Goal: Task Accomplishment & Management: Complete application form

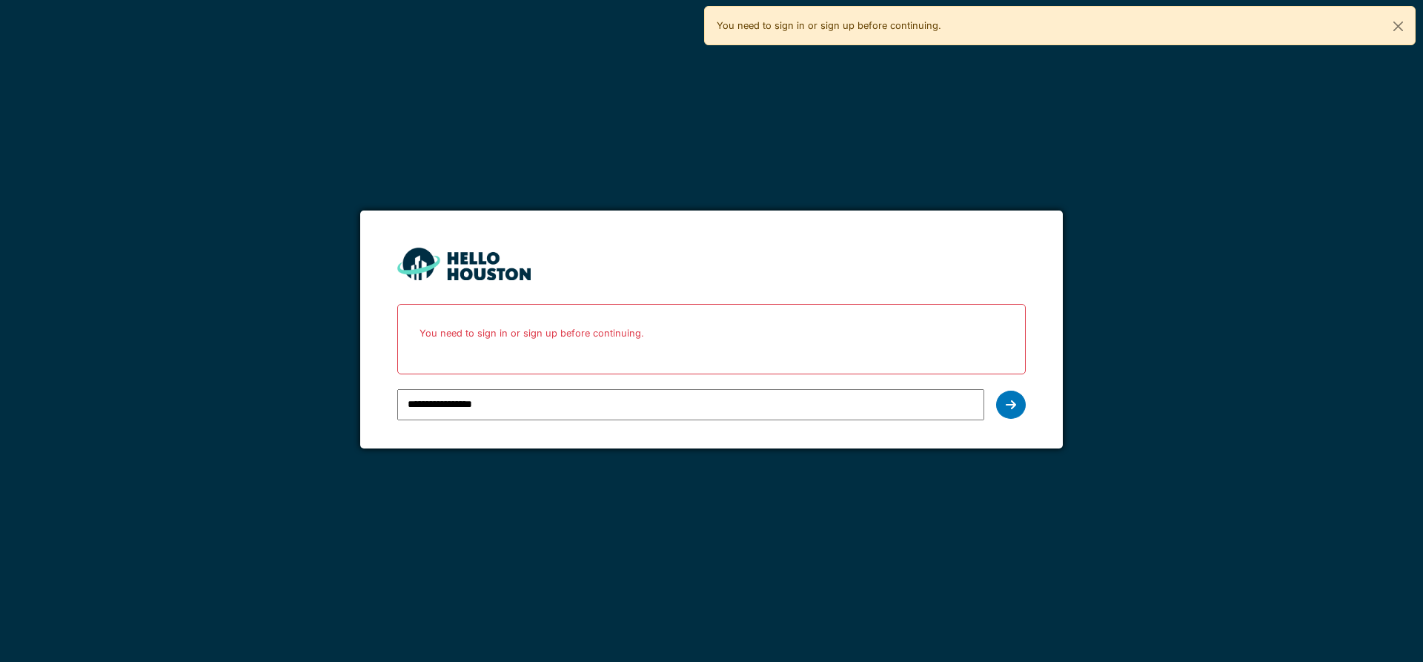
type input "**********"
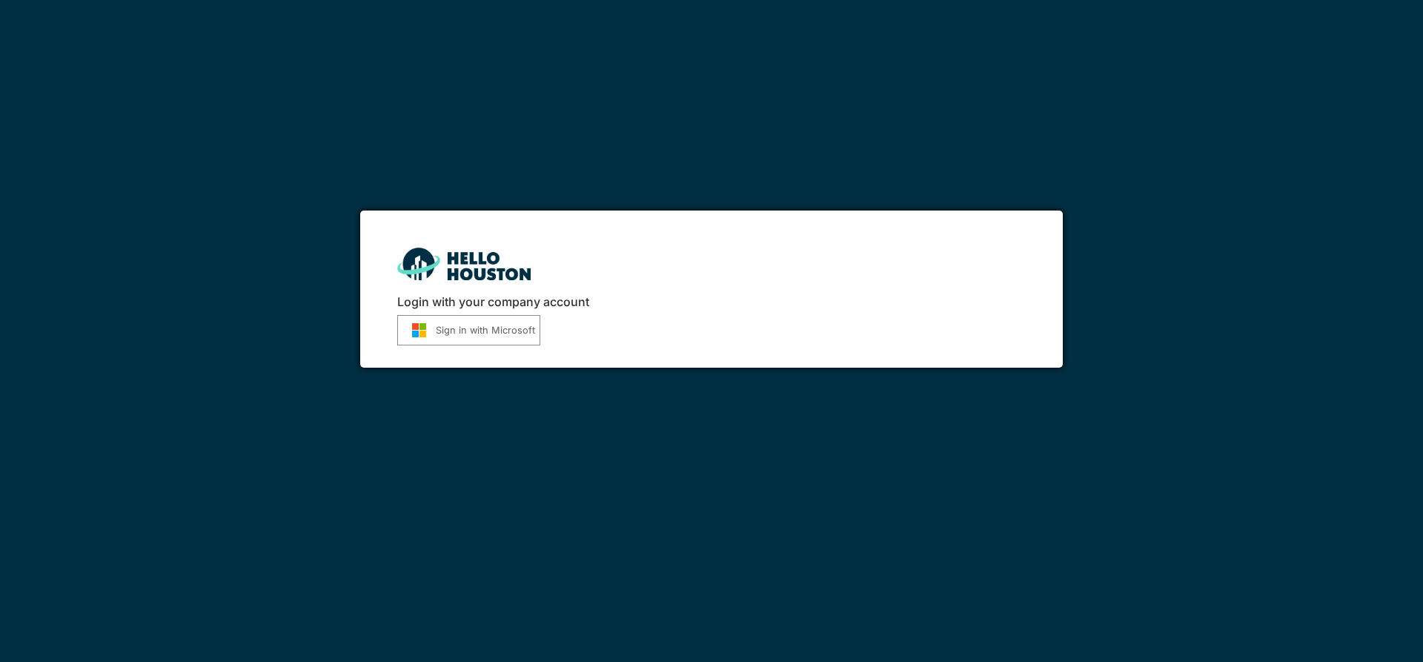
click at [482, 340] on button "Sign in with Microsoft" at bounding box center [468, 330] width 143 height 30
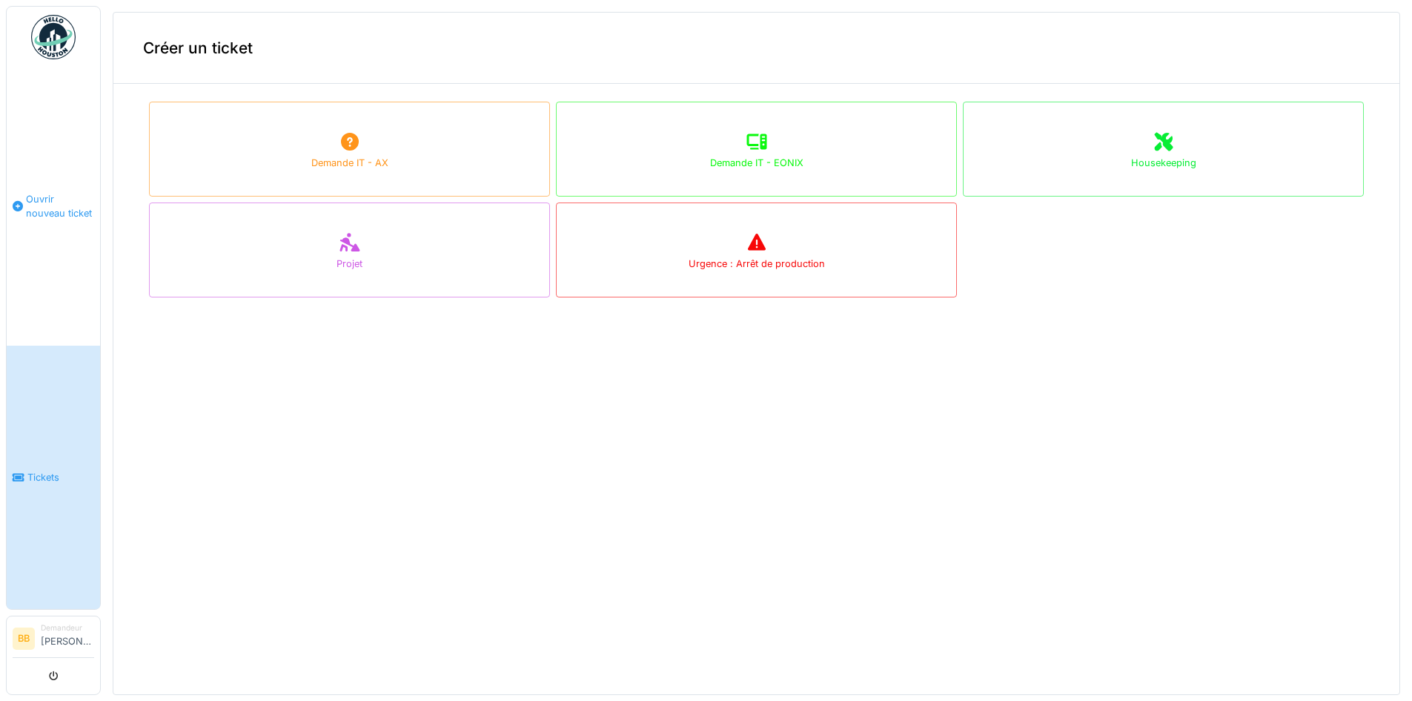
click at [78, 205] on span "Ouvrir nouveau ticket" at bounding box center [60, 206] width 68 height 28
click at [50, 511] on link "Tickets" at bounding box center [53, 477] width 93 height 264
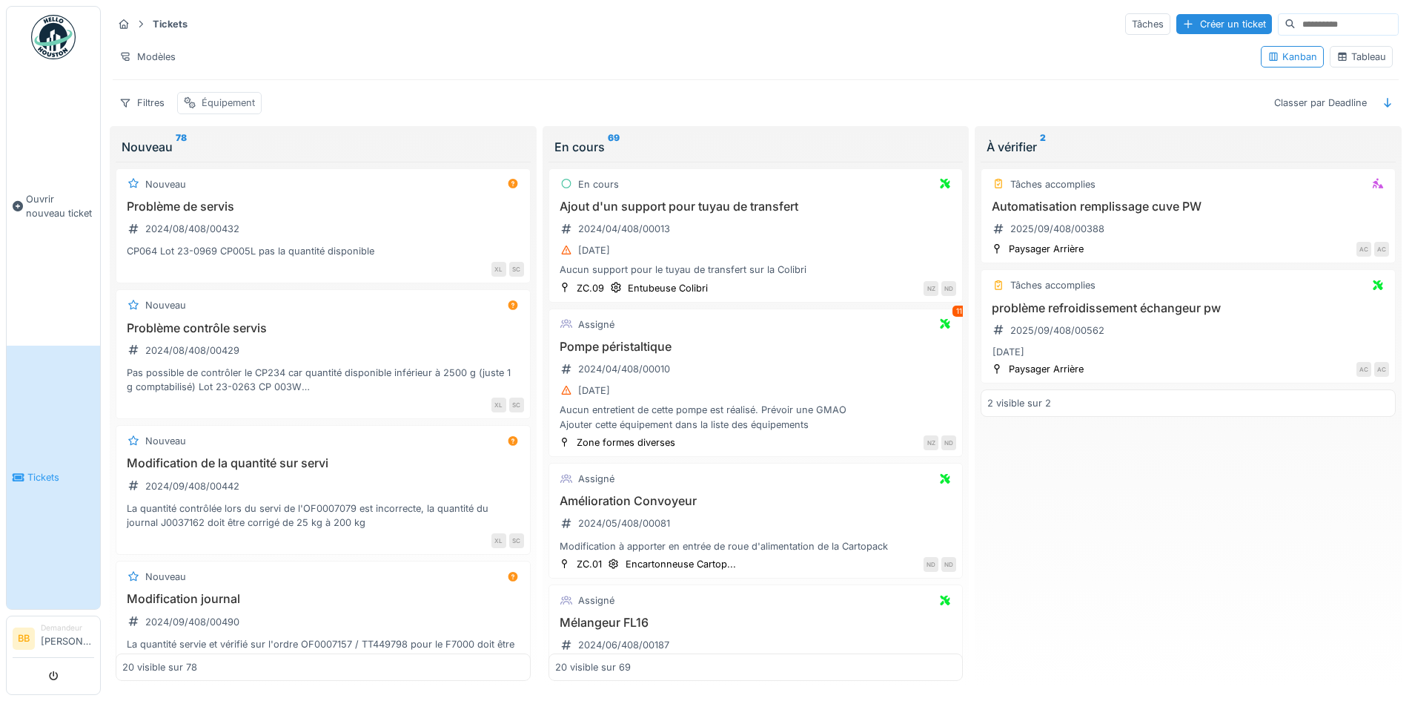
click at [215, 107] on div "Équipement" at bounding box center [228, 103] width 53 height 14
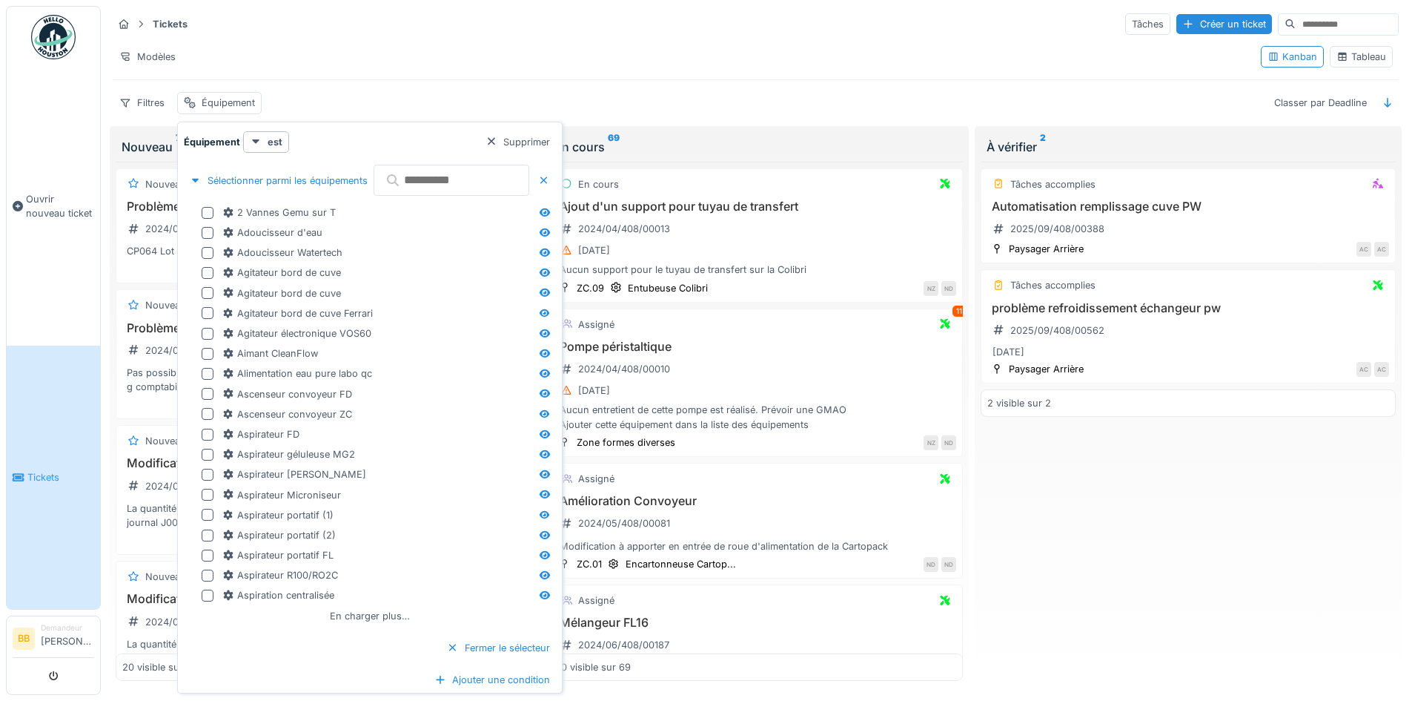
click at [432, 187] on input "text" at bounding box center [452, 180] width 156 height 31
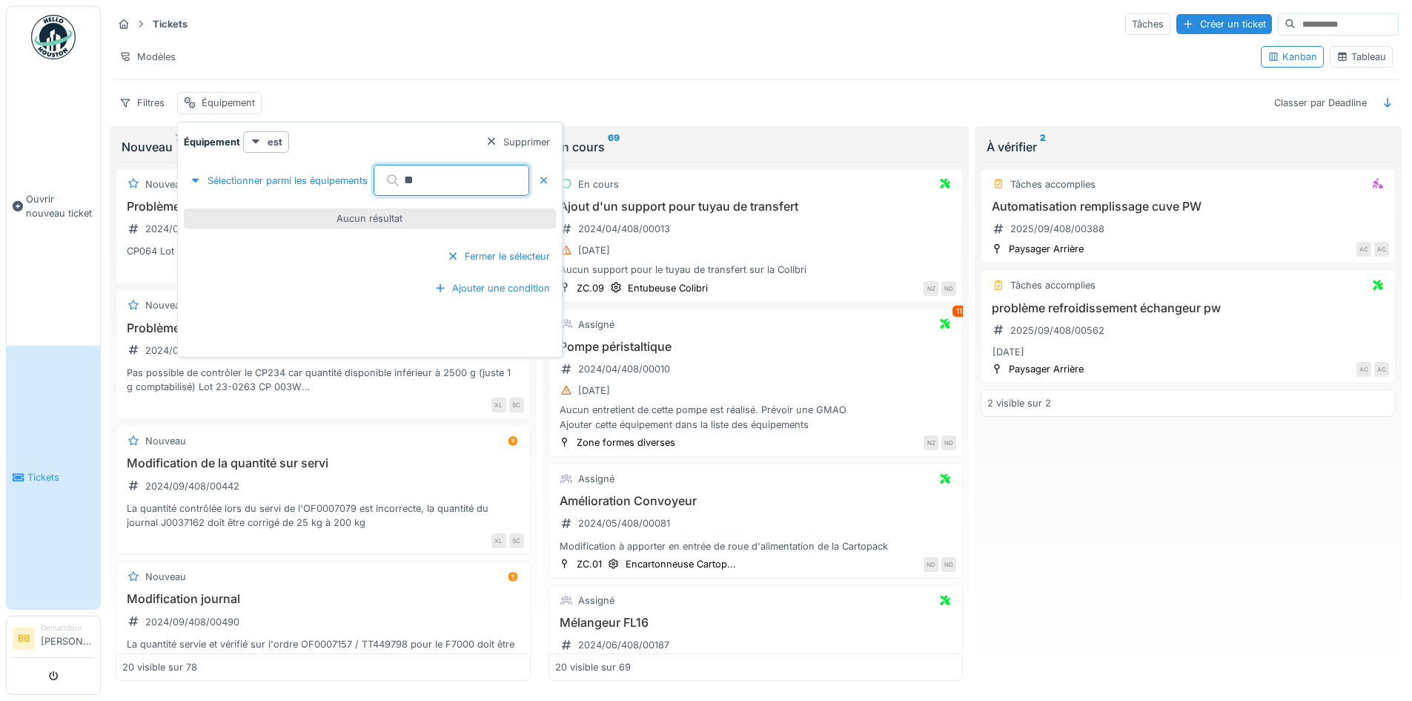
type input "*"
type input "***"
click at [1119, 465] on div "Tâches accomplies Automatisation remplissage cuve PW 2025/09/408/00388 Paysager…" at bounding box center [1188, 422] width 415 height 520
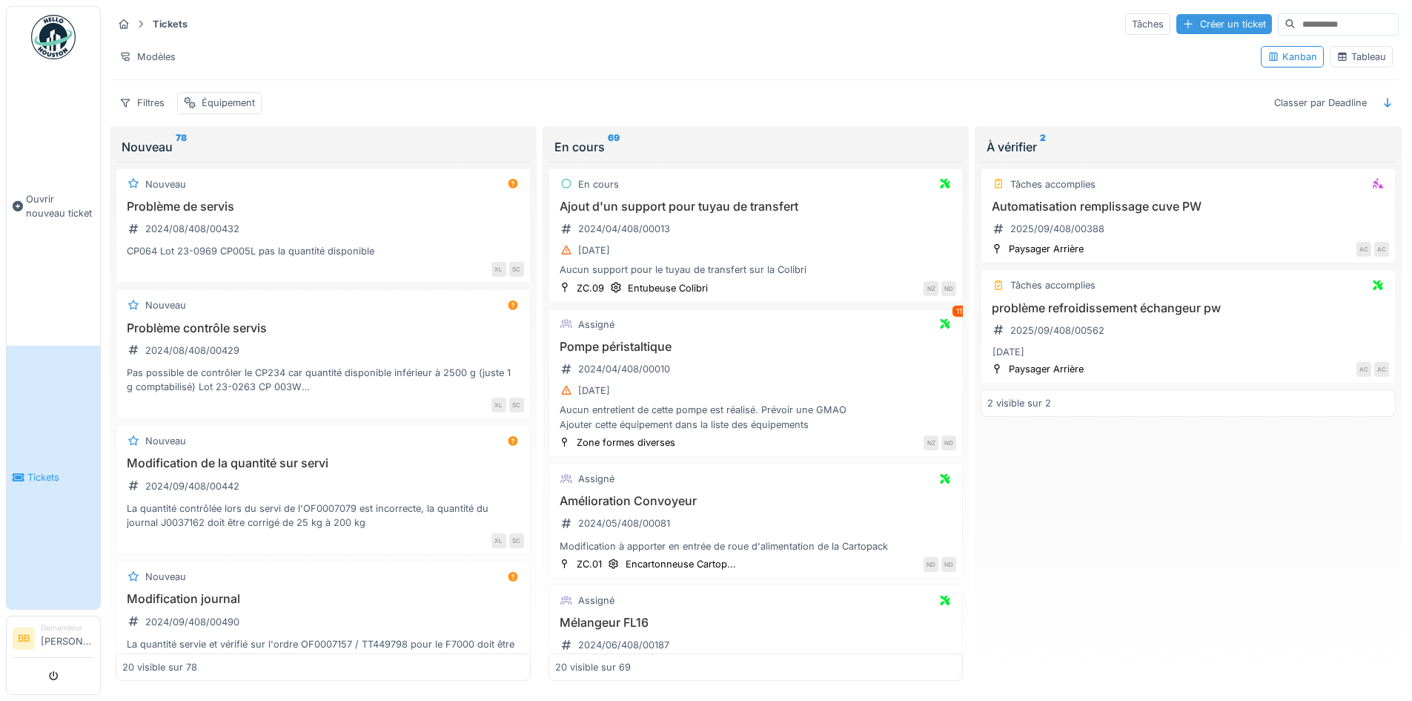
click at [1177, 22] on div "Créer un ticket" at bounding box center [1225, 24] width 96 height 20
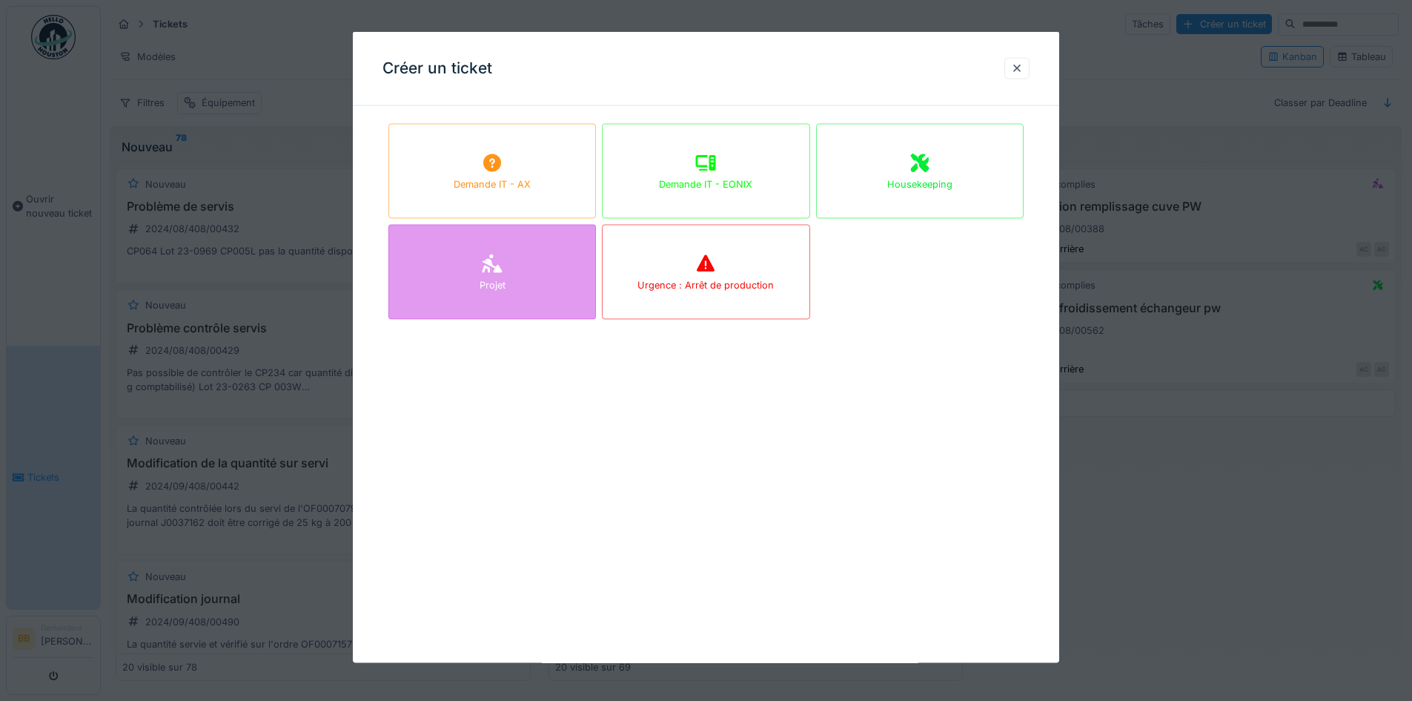
click at [572, 252] on div "Projet" at bounding box center [492, 272] width 208 height 95
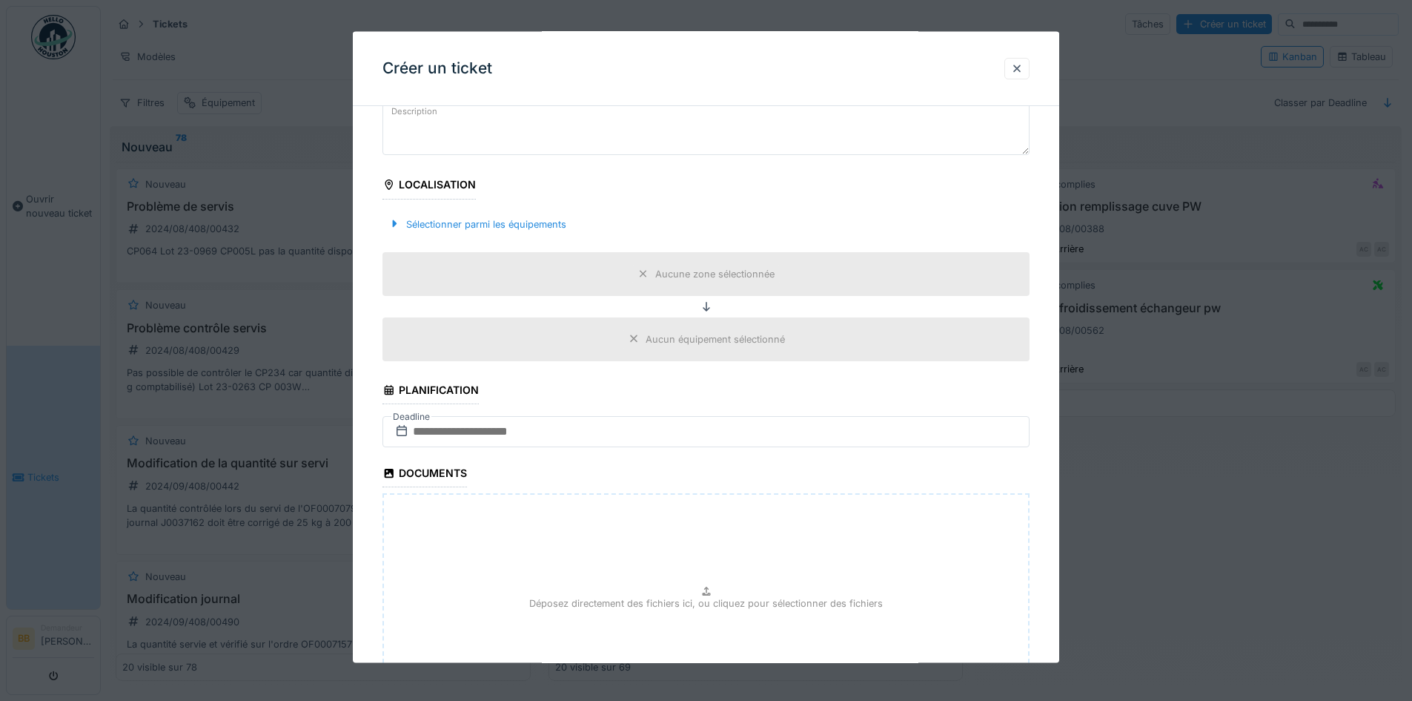
scroll to position [222, 0]
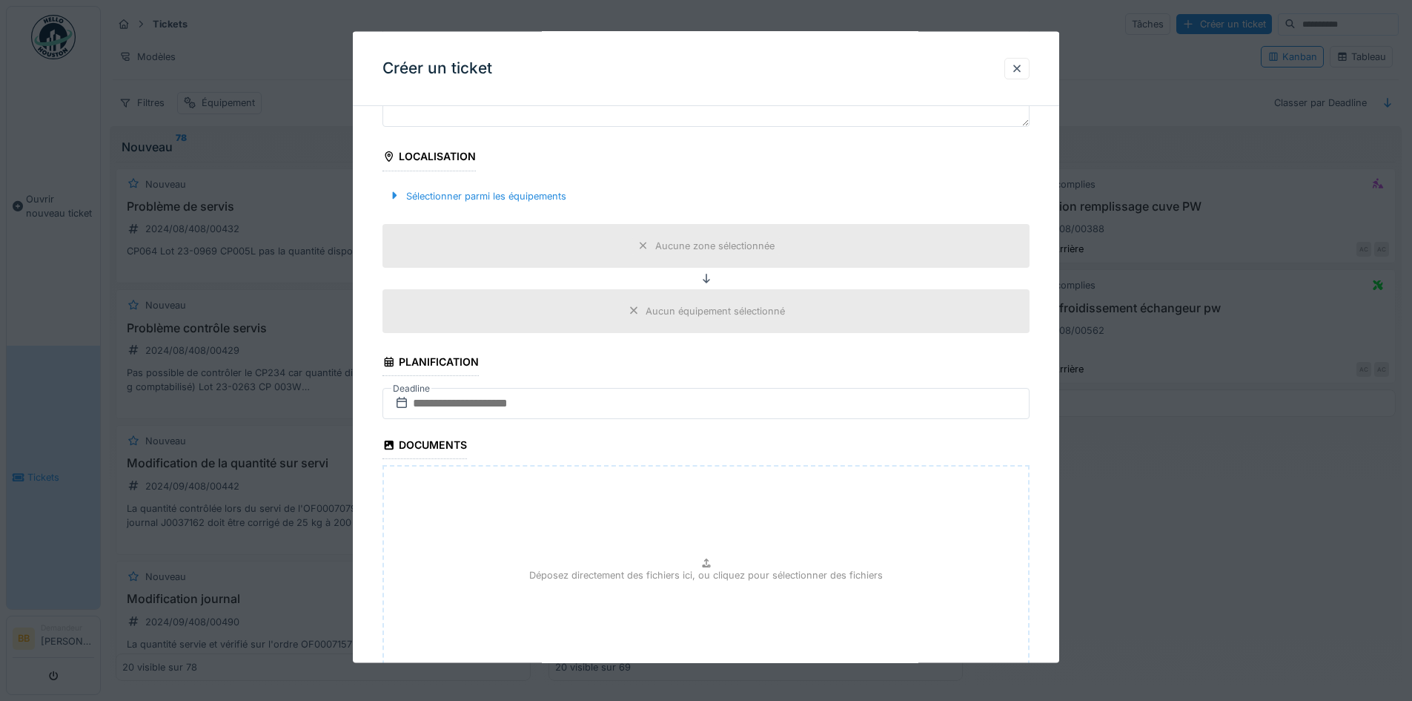
click at [678, 240] on div "Aucune zone sélectionnée" at bounding box center [714, 245] width 119 height 14
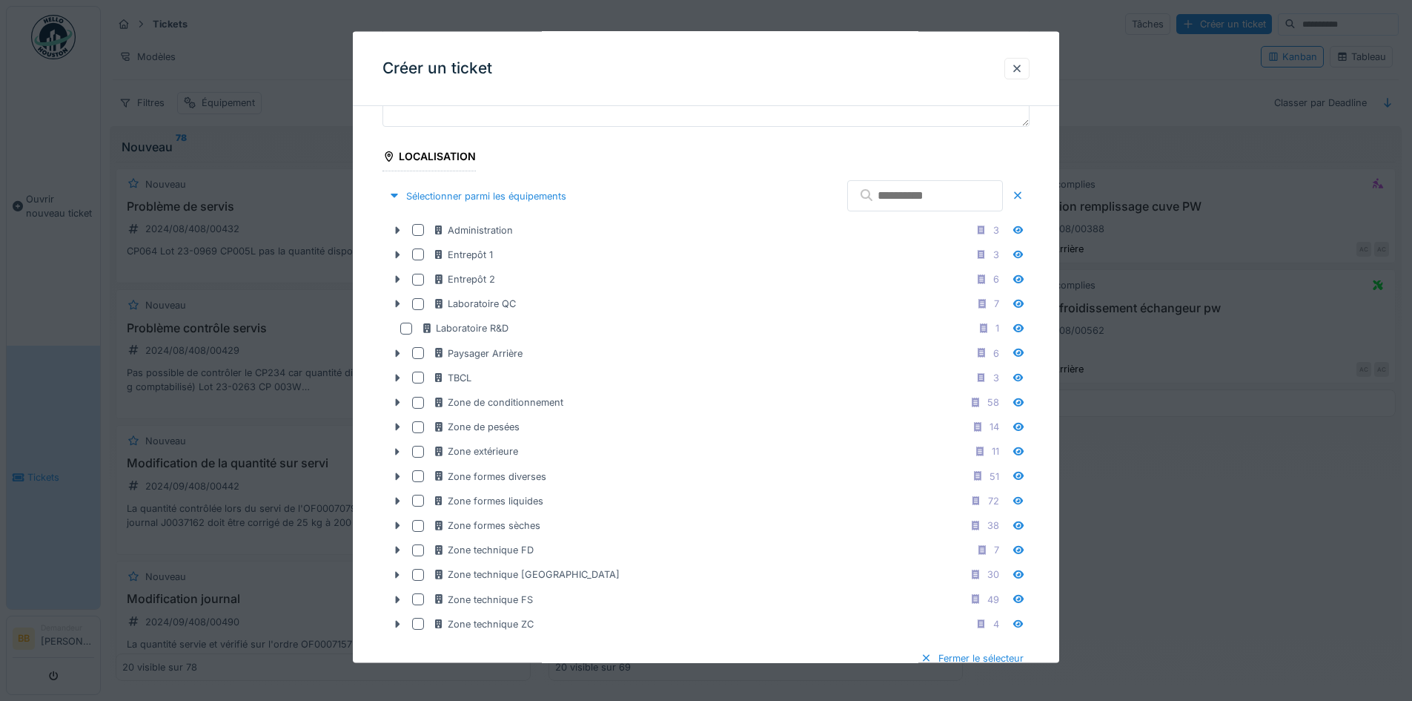
click at [861, 196] on icon at bounding box center [867, 195] width 12 height 12
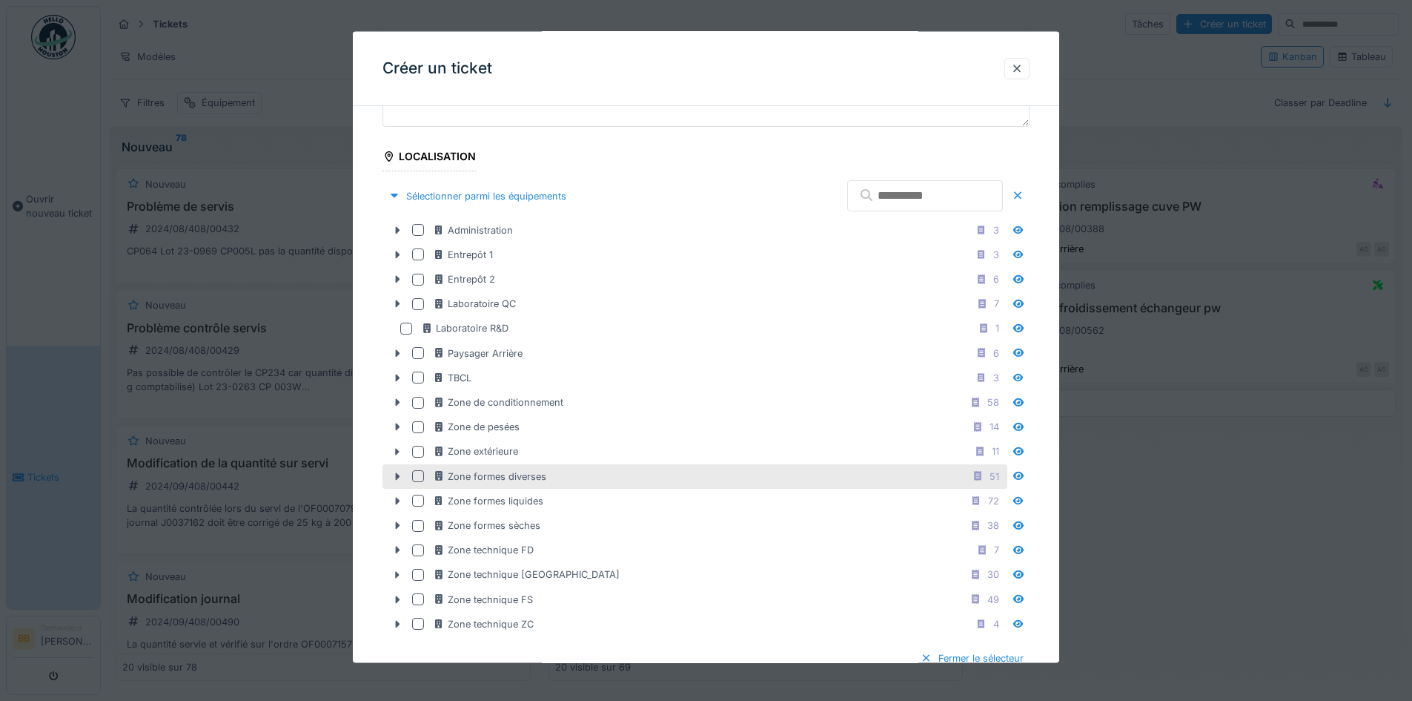
click at [415, 477] on div at bounding box center [418, 476] width 12 height 12
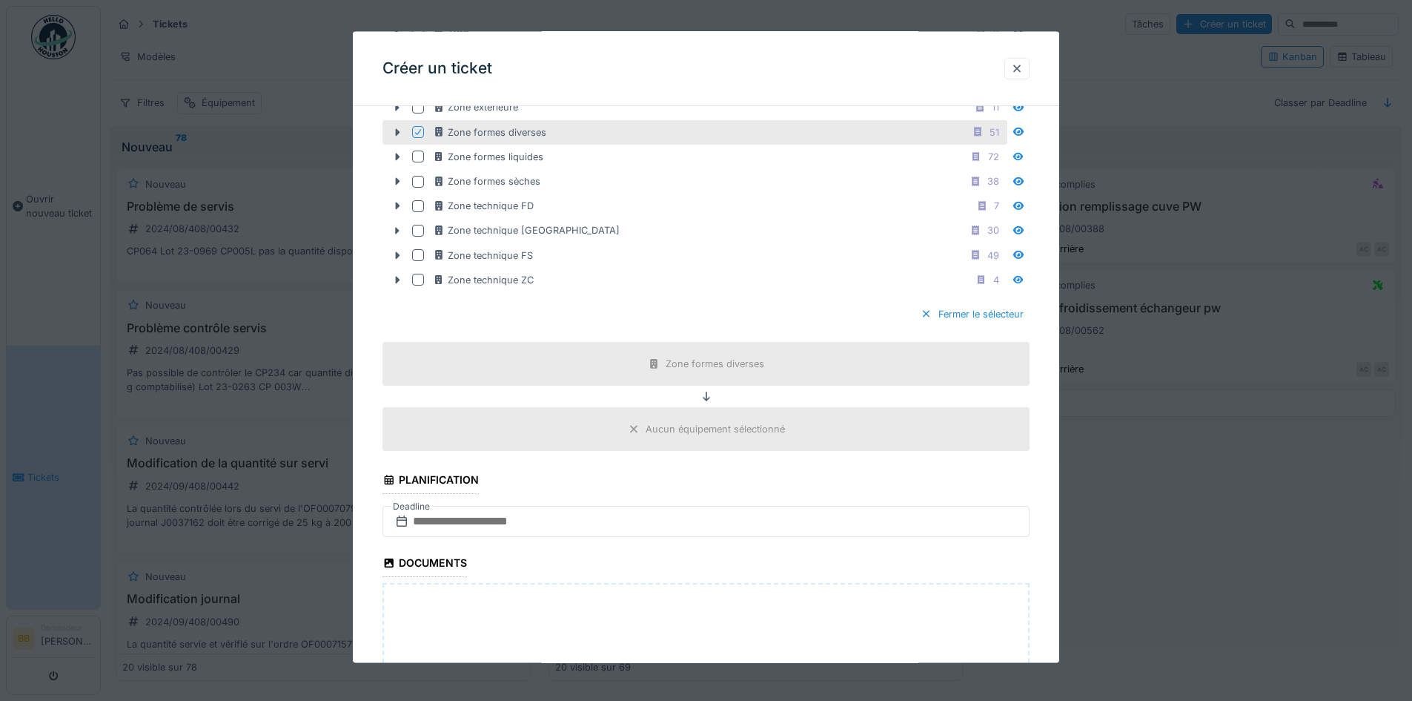
scroll to position [741, 0]
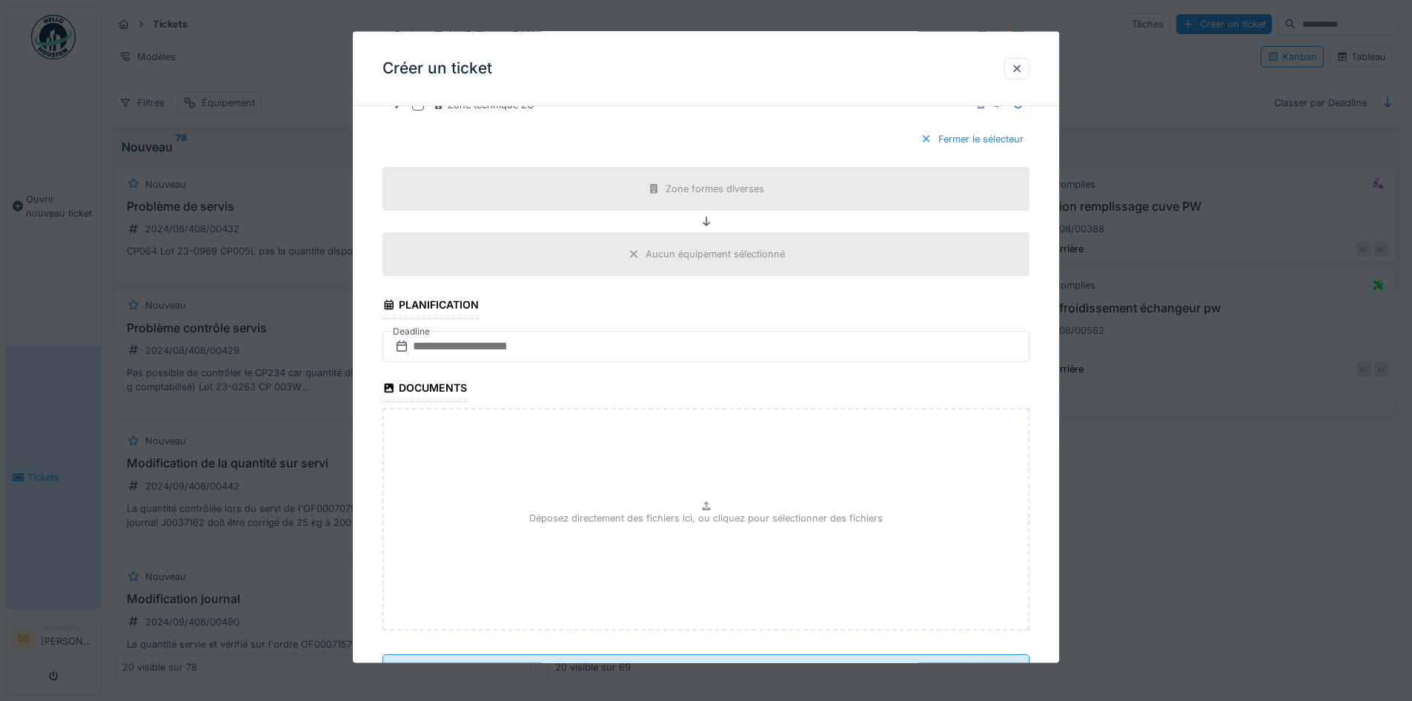
click at [709, 251] on div "Aucun équipement sélectionné" at bounding box center [715, 254] width 139 height 14
click at [675, 248] on div "Aucun équipement sélectionné" at bounding box center [715, 254] width 139 height 14
click at [678, 256] on div "Aucun équipement sélectionné" at bounding box center [715, 254] width 139 height 14
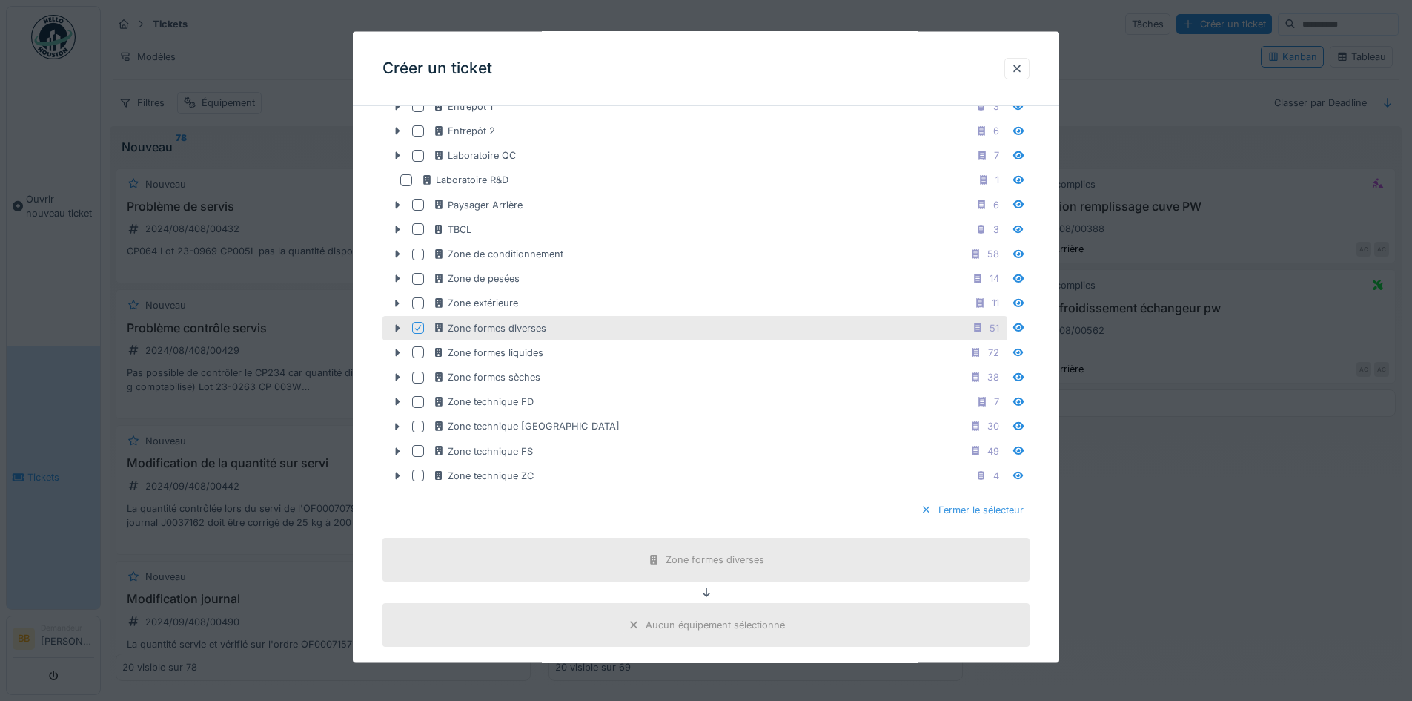
scroll to position [445, 0]
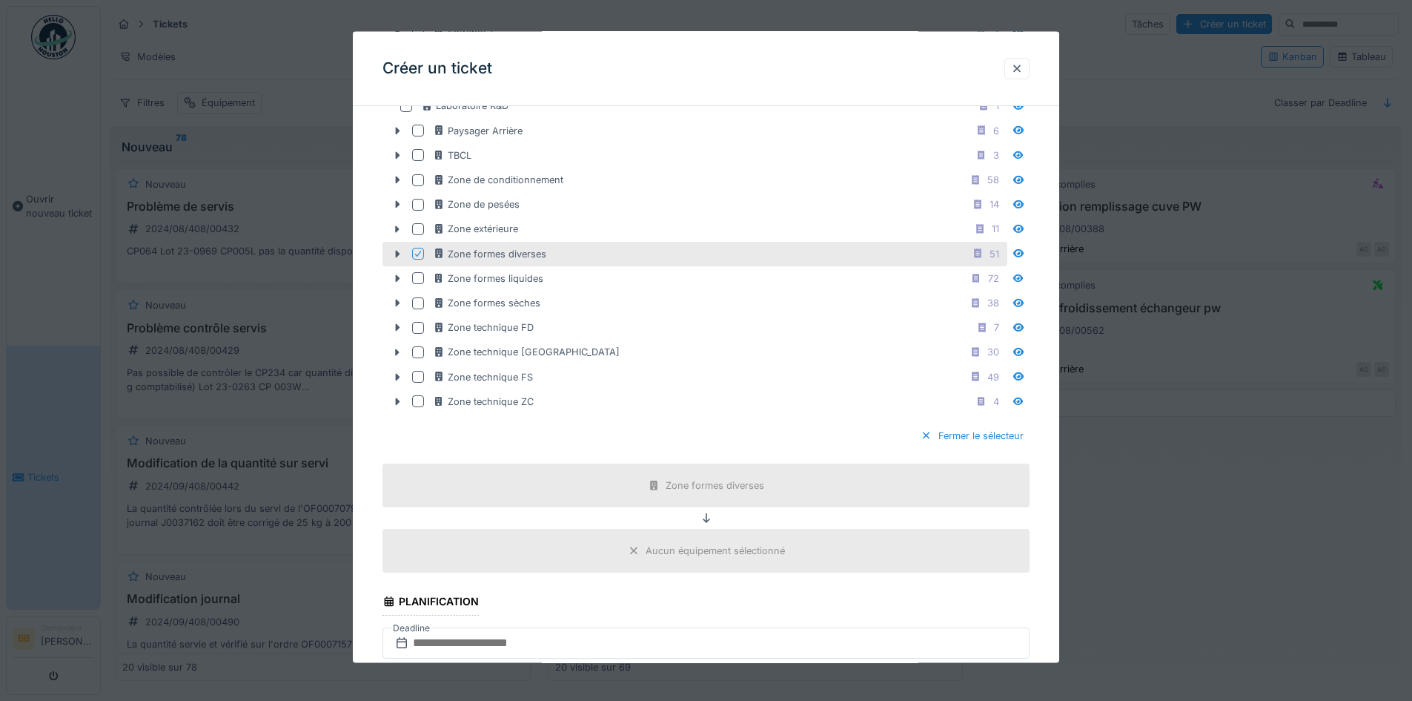
click at [939, 516] on fieldset "**********" at bounding box center [706, 333] width 647 height 1320
click at [950, 438] on div "Fermer le sélecteur" at bounding box center [972, 435] width 115 height 20
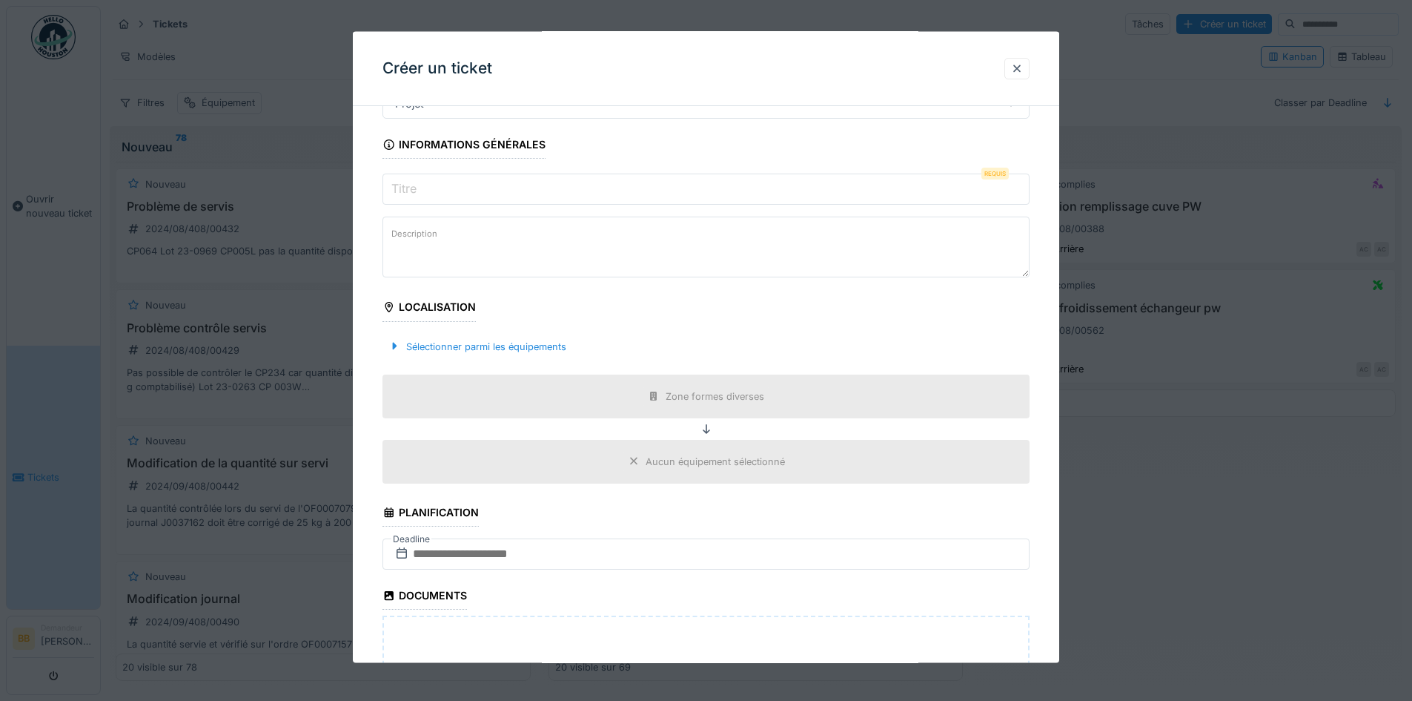
scroll to position [0, 0]
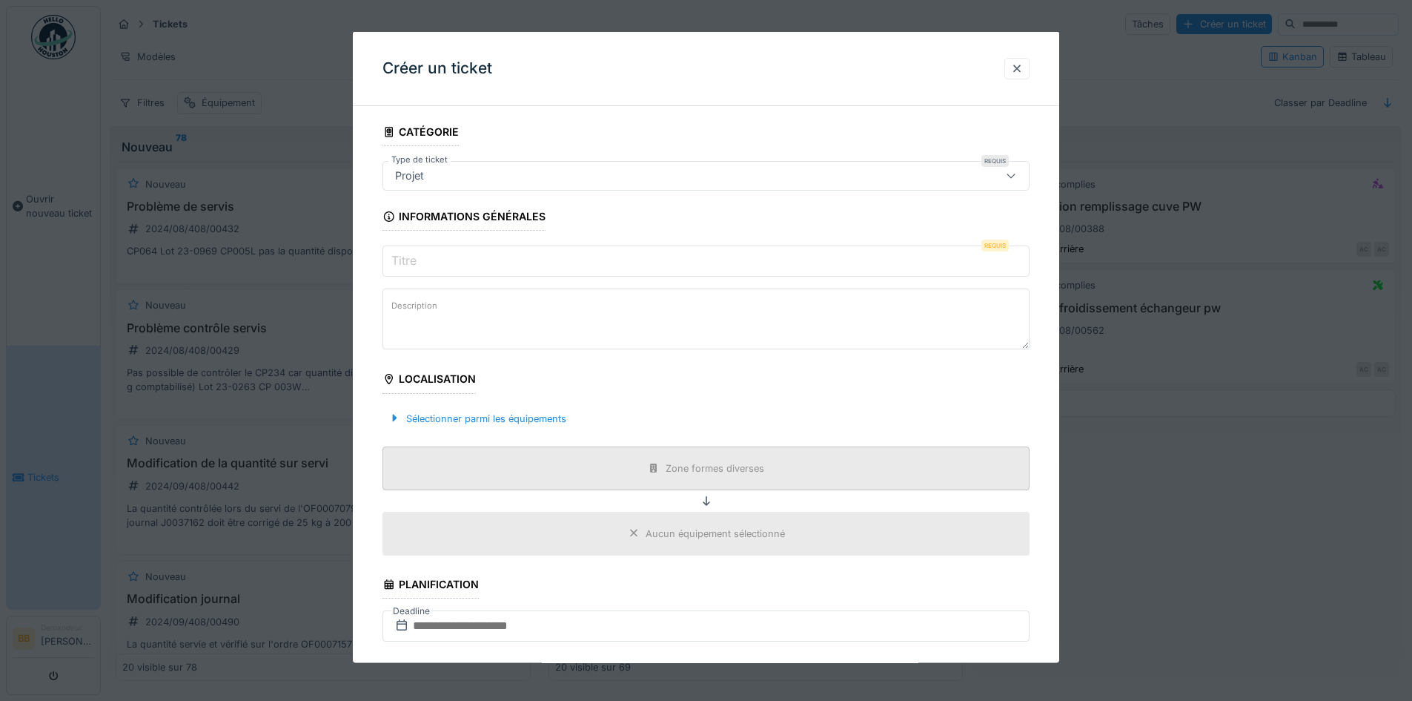
click at [724, 528] on div "Aucun équipement sélectionné" at bounding box center [715, 533] width 139 height 14
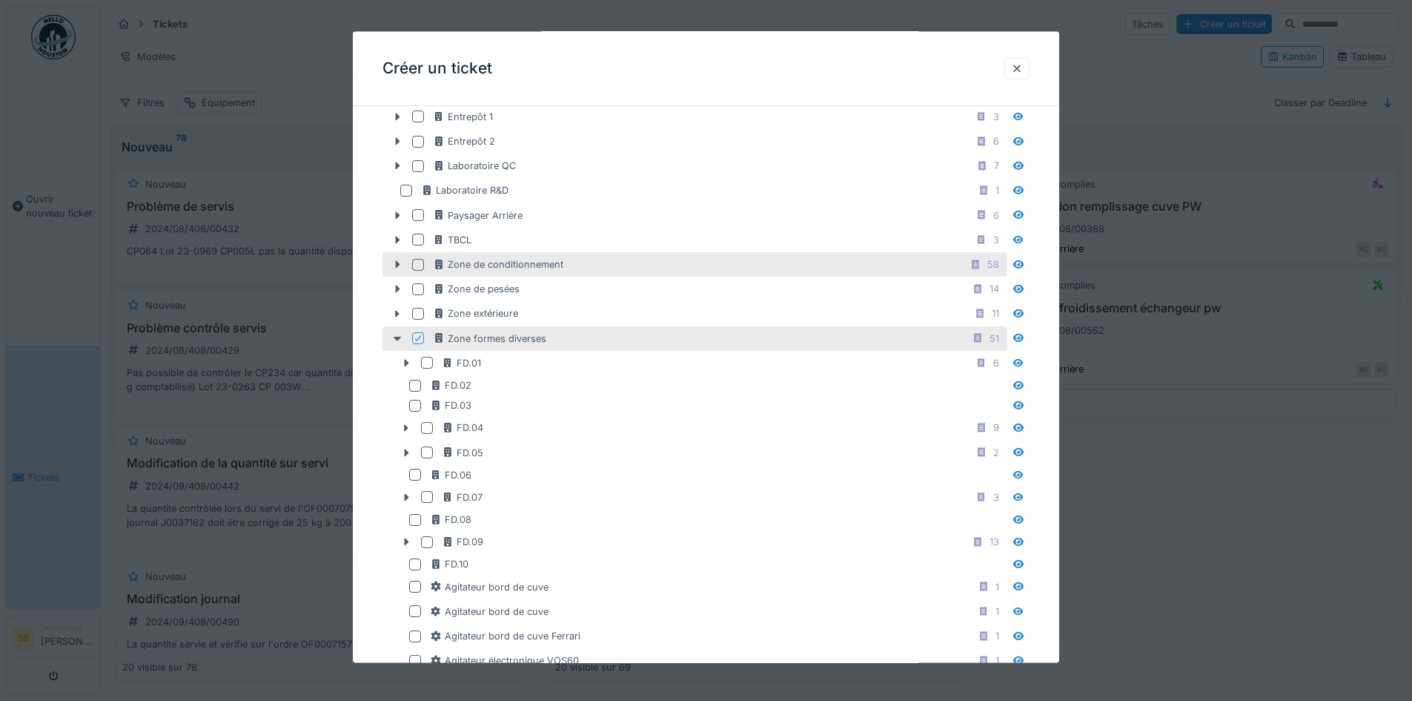
scroll to position [371, 0]
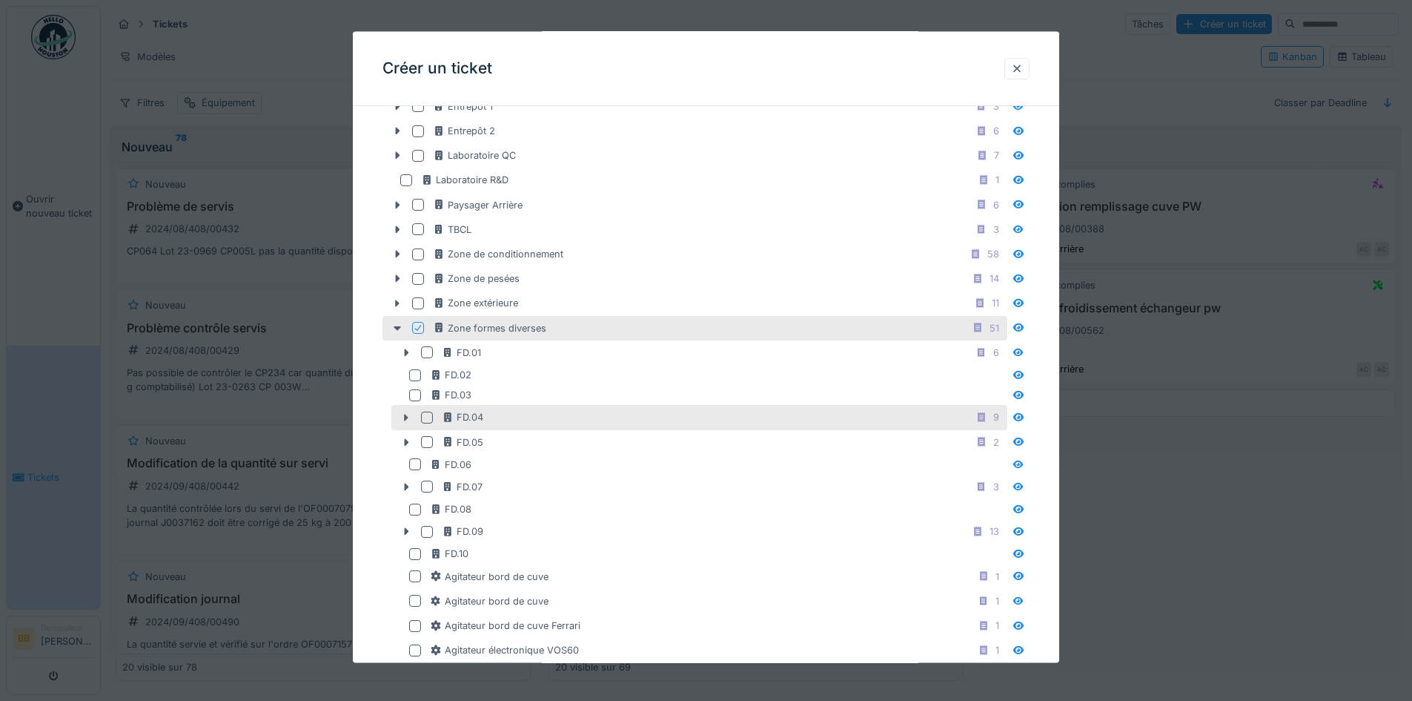
click at [428, 414] on div at bounding box center [427, 417] width 12 height 12
click at [403, 414] on icon at bounding box center [406, 417] width 12 height 10
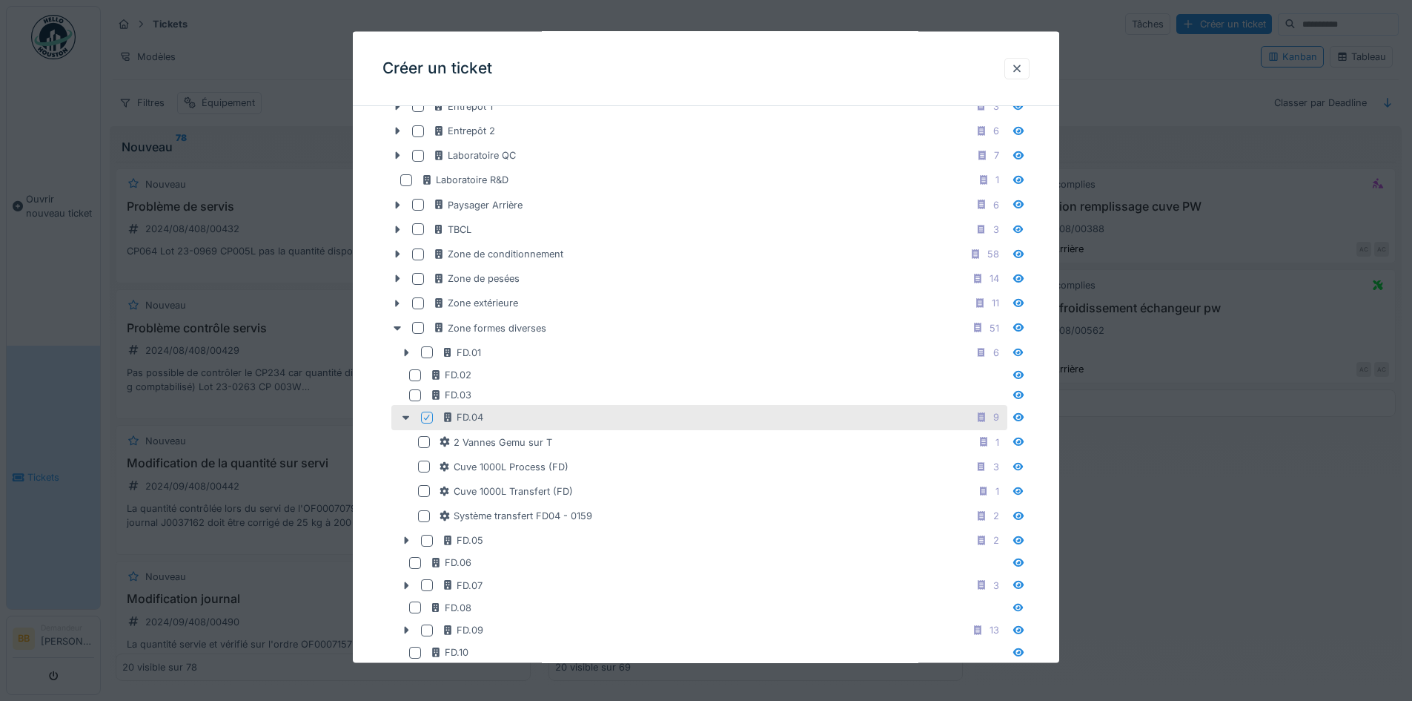
drag, startPoint x: 1369, startPoint y: 532, endPoint x: 813, endPoint y: 330, distance: 591.7
click at [1357, 526] on div at bounding box center [706, 350] width 1412 height 701
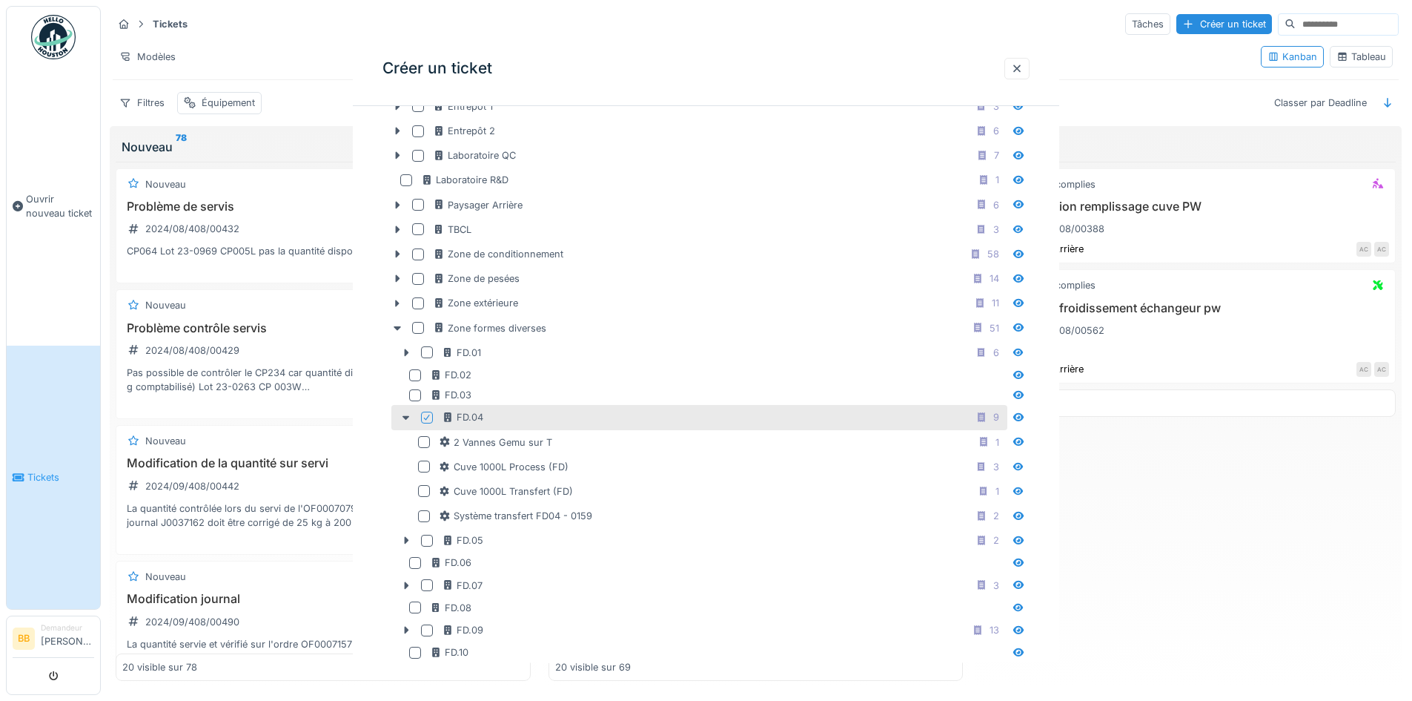
scroll to position [0, 0]
